Goal: Task Accomplishment & Management: Manage account settings

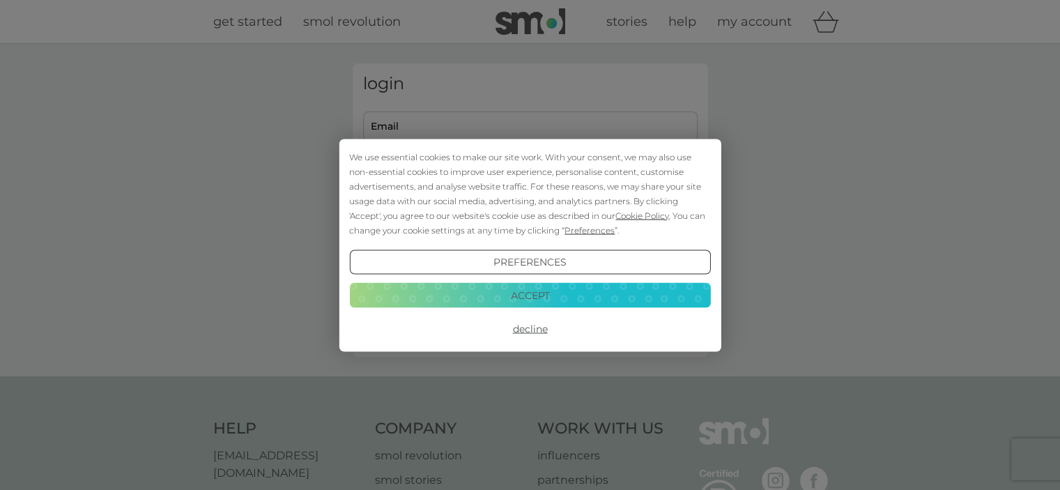
type input "[EMAIL_ADDRESS][DOMAIN_NAME]"
click at [535, 332] on button "Decline" at bounding box center [529, 328] width 361 height 25
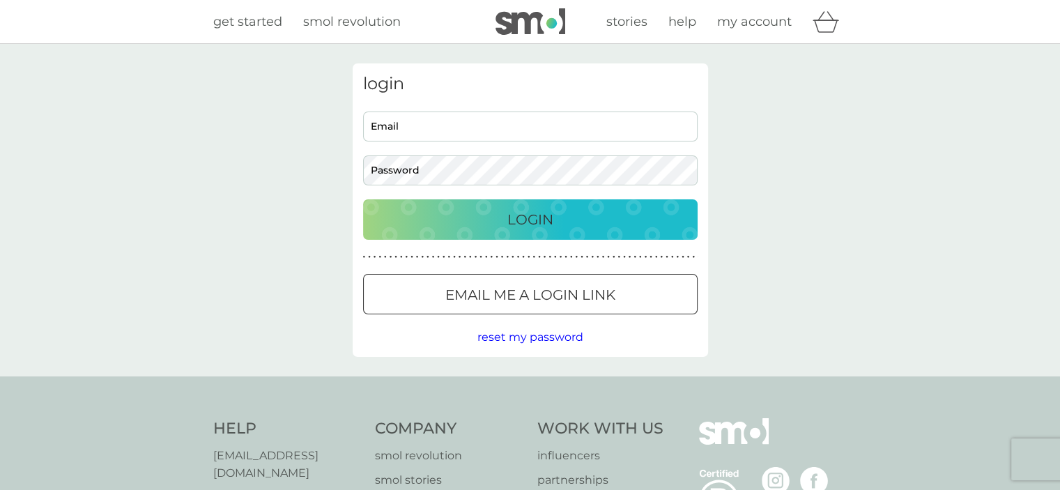
type input "[EMAIL_ADDRESS][DOMAIN_NAME]"
click at [544, 217] on p "Login" at bounding box center [530, 219] width 46 height 22
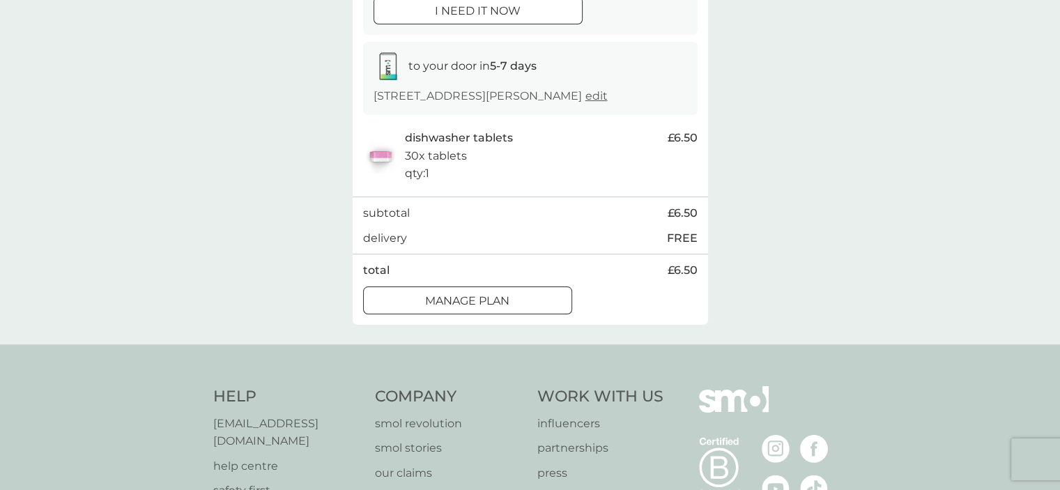
scroll to position [199, 0]
click at [480, 306] on div at bounding box center [468, 298] width 50 height 15
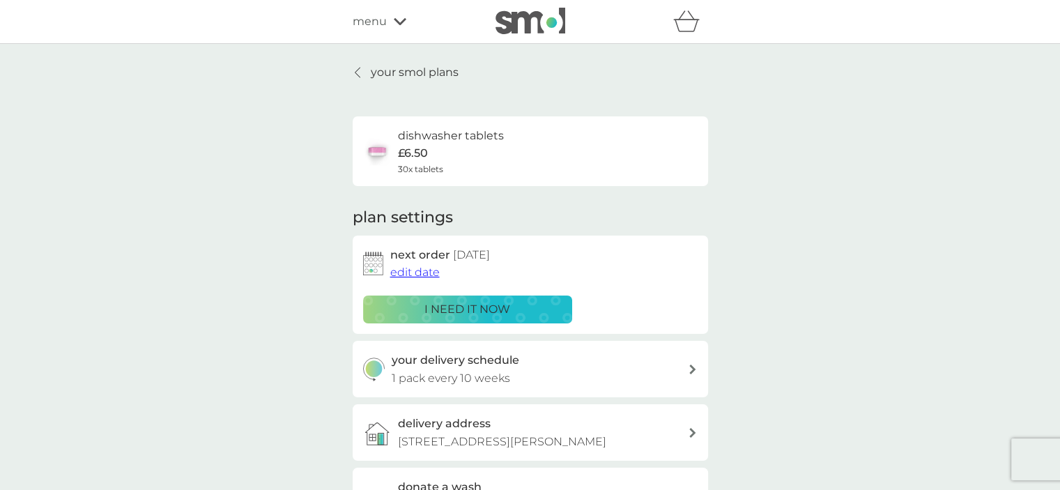
click at [694, 365] on icon at bounding box center [692, 370] width 7 height 10
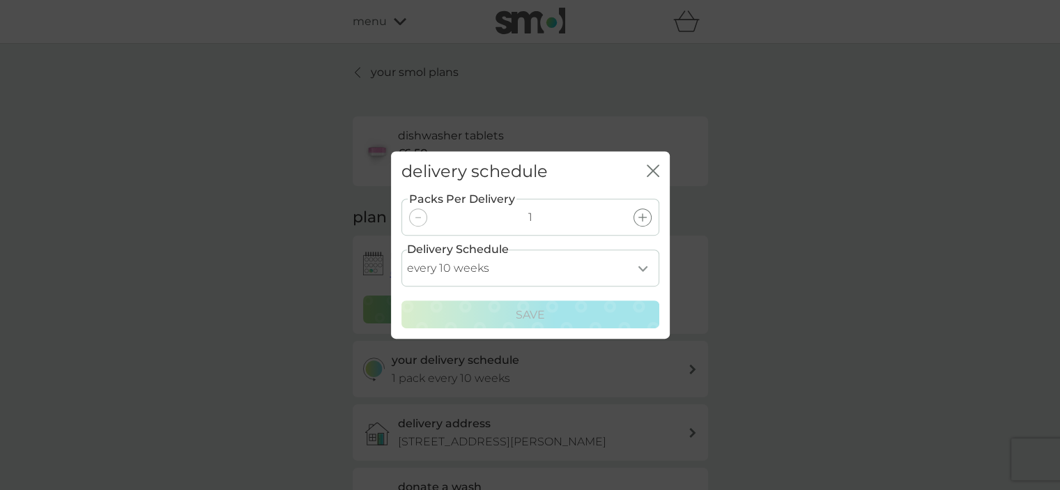
click at [643, 267] on select "every 1 week every 2 weeks every 3 weeks every 4 weeks every 5 weeks every 6 we…" at bounding box center [530, 268] width 258 height 37
select select "105"
click at [401, 250] on select "every 1 week every 2 weeks every 3 weeks every 4 weeks every 5 weeks every 6 we…" at bounding box center [530, 268] width 258 height 37
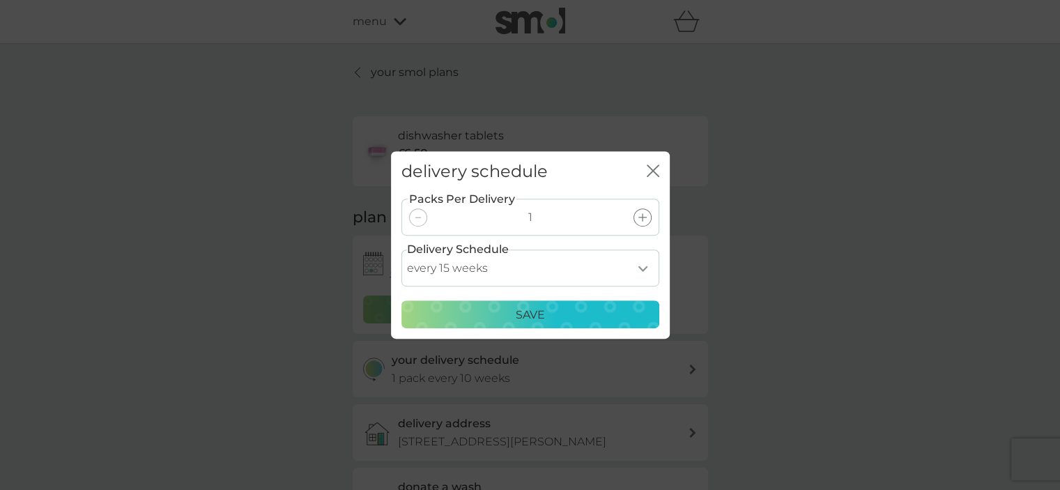
click at [535, 315] on p "Save" at bounding box center [530, 315] width 29 height 18
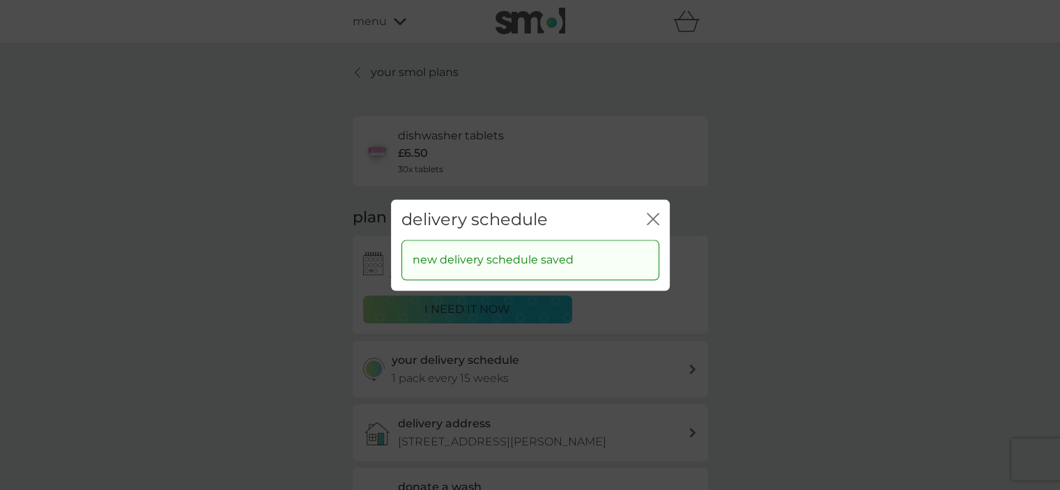
click at [653, 220] on icon "close" at bounding box center [656, 218] width 6 height 11
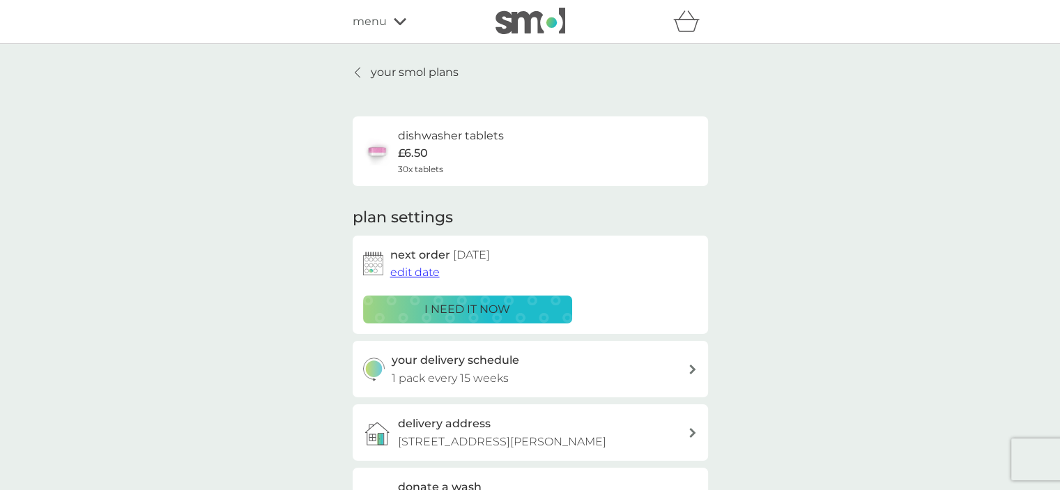
click at [652, 220] on div "plan settings next order 12 Sep 2025 edit date i need it now your delivery sche…" at bounding box center [530, 404] width 355 height 395
click at [417, 275] on span "edit date" at bounding box center [414, 272] width 49 height 13
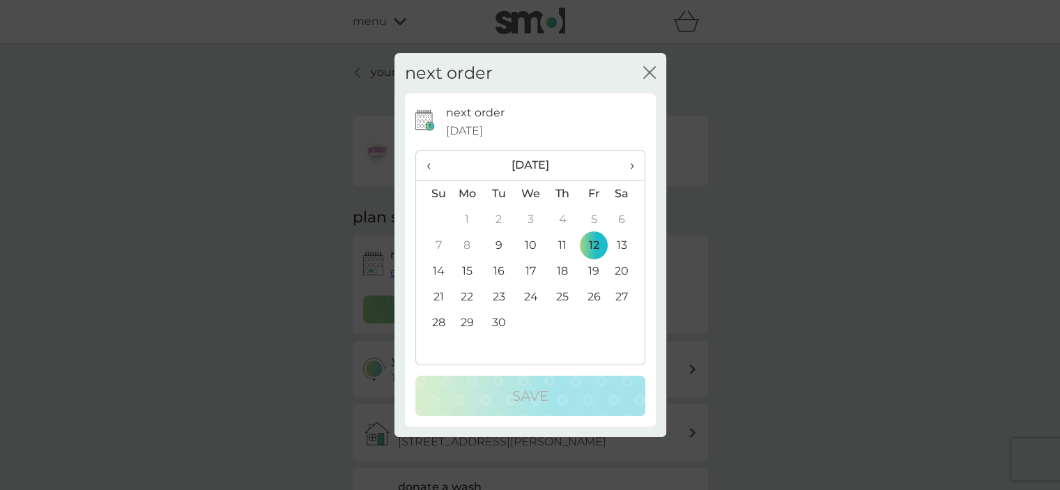
click at [631, 163] on span "›" at bounding box center [627, 165] width 14 height 29
click at [594, 294] on td "24" at bounding box center [593, 297] width 31 height 26
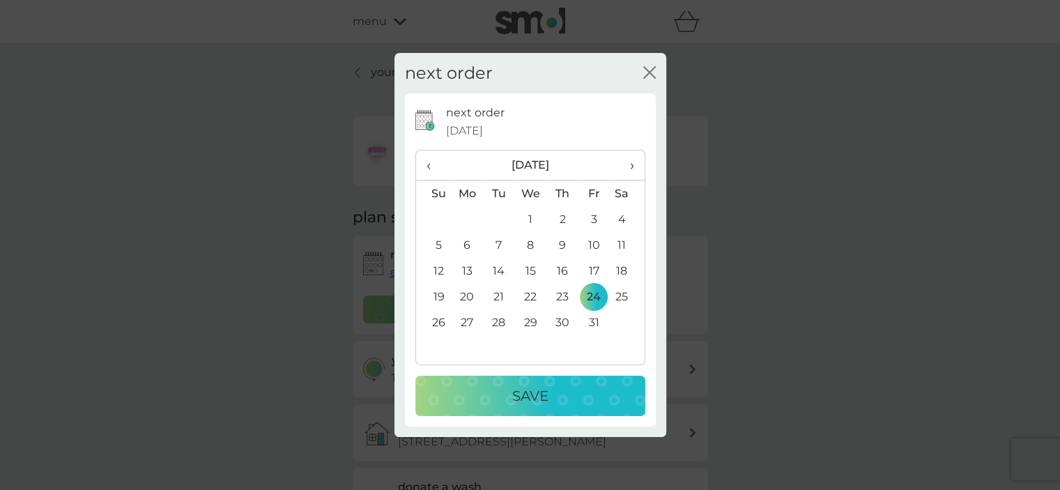
click at [529, 390] on p "Save" at bounding box center [530, 396] width 36 height 22
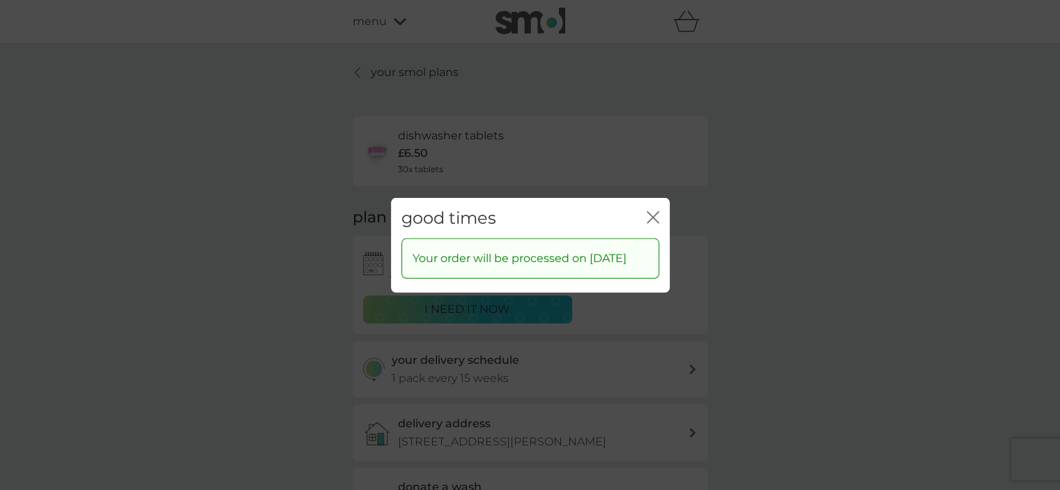
click at [651, 211] on icon "close" at bounding box center [651, 216] width 6 height 11
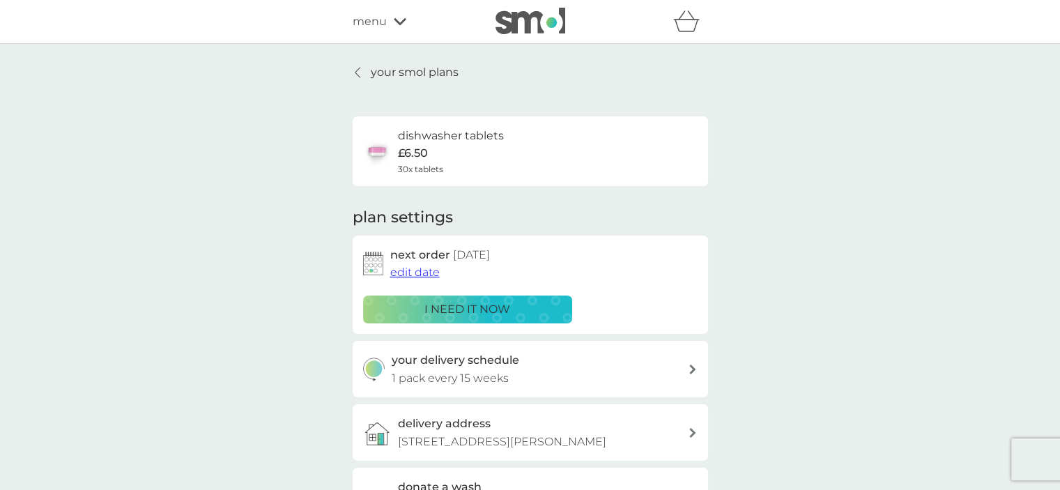
click at [355, 70] on icon at bounding box center [358, 72] width 6 height 11
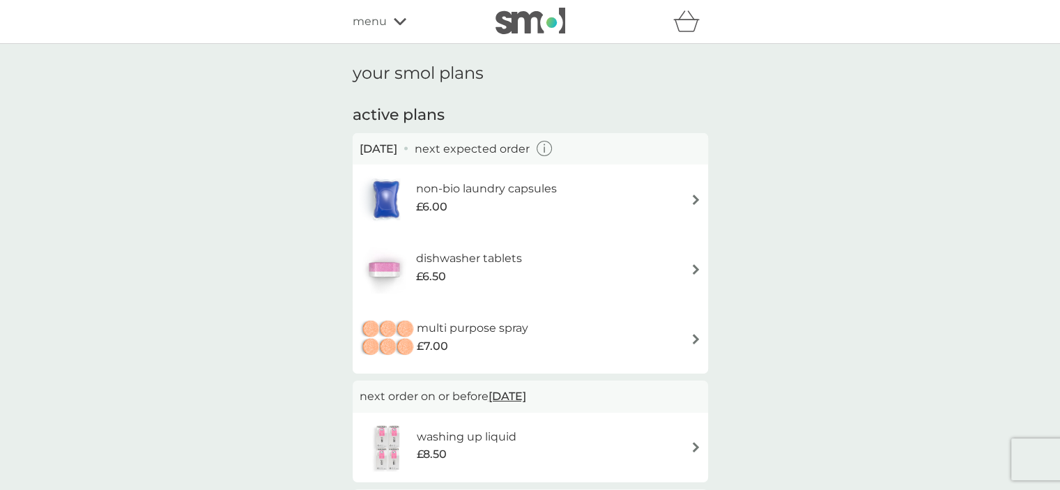
click at [696, 273] on img at bounding box center [696, 269] width 10 height 10
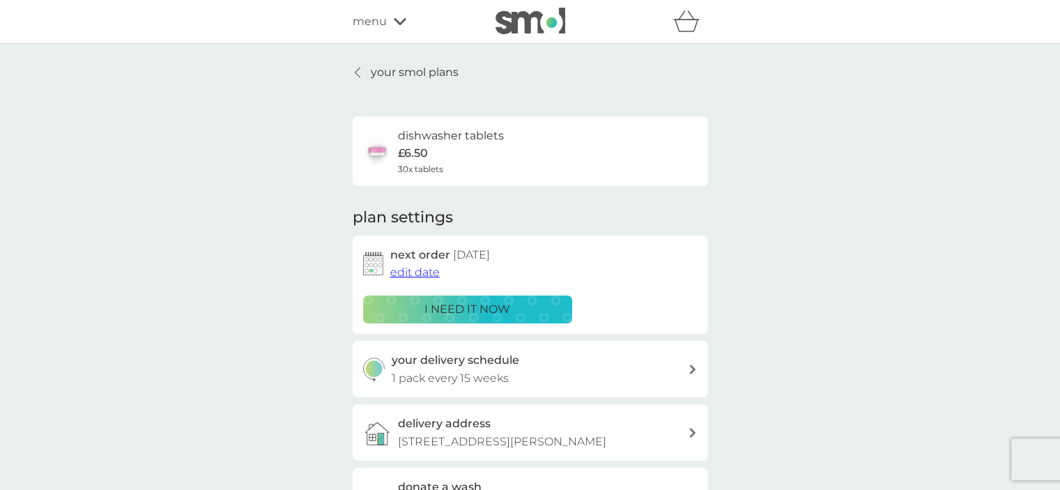
click at [356, 67] on icon at bounding box center [358, 72] width 6 height 11
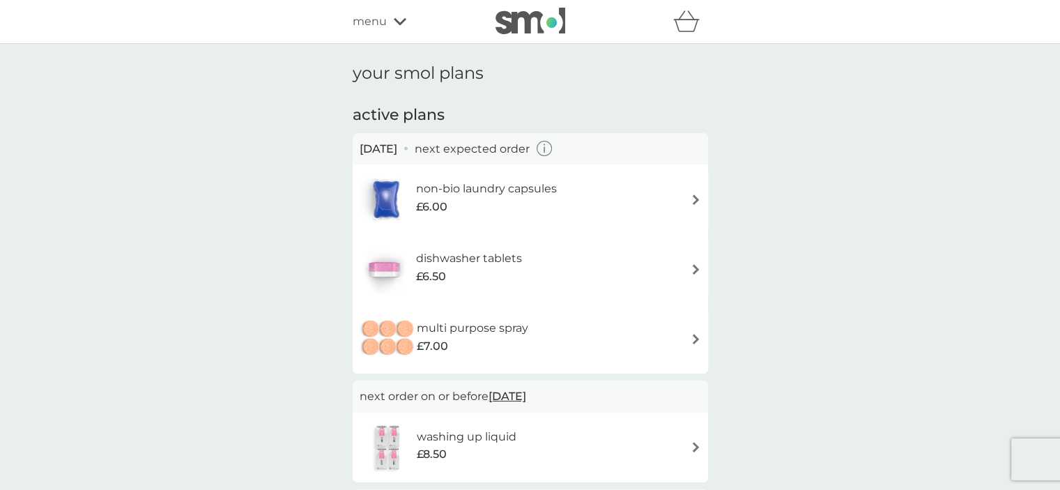
click at [695, 339] on img at bounding box center [696, 339] width 10 height 10
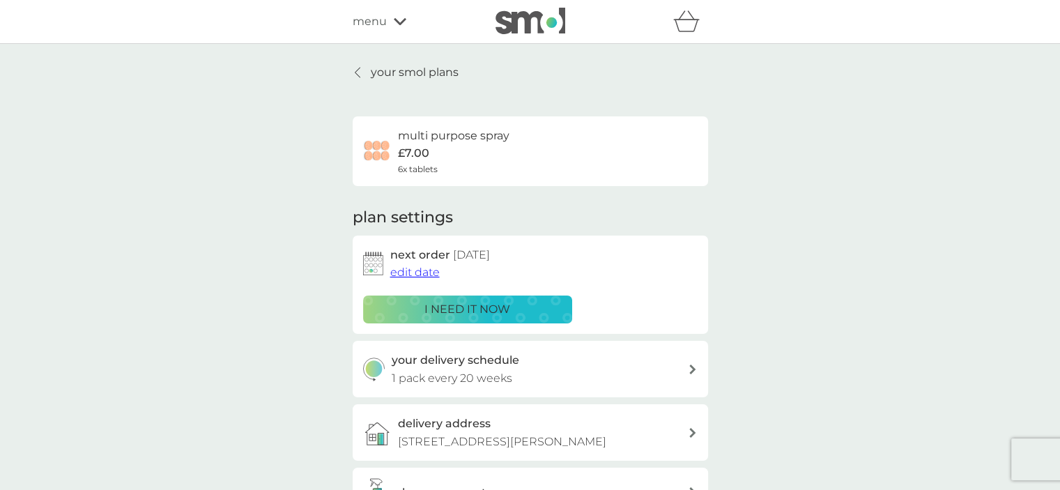
click at [357, 74] on icon at bounding box center [357, 73] width 5 height 10
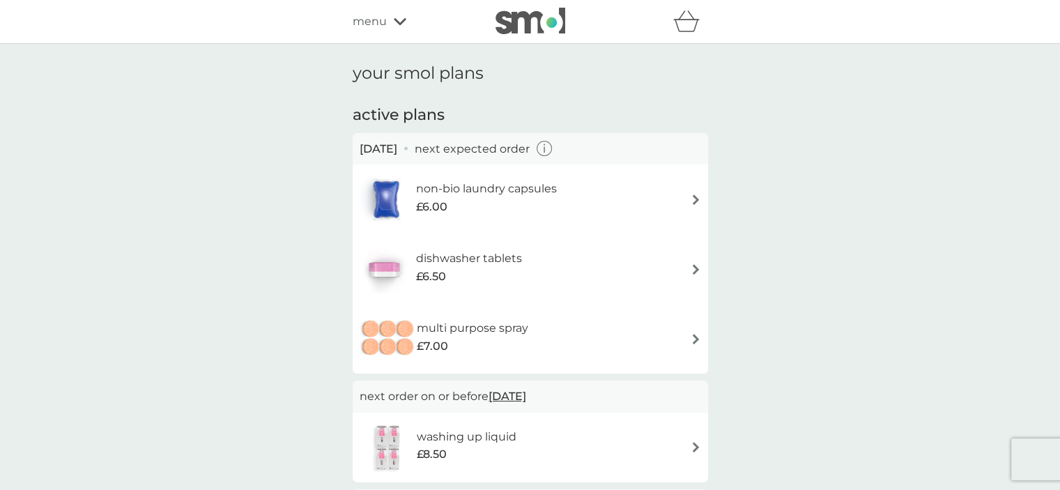
click at [692, 447] on img at bounding box center [696, 447] width 10 height 10
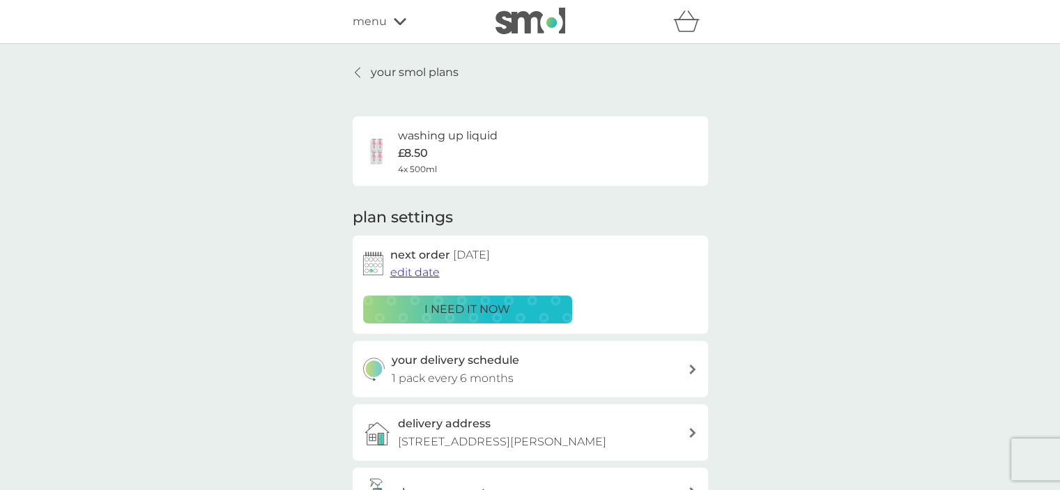
click at [407, 72] on p "your smol plans" at bounding box center [415, 72] width 88 height 18
